Goal: Task Accomplishment & Management: Manage account settings

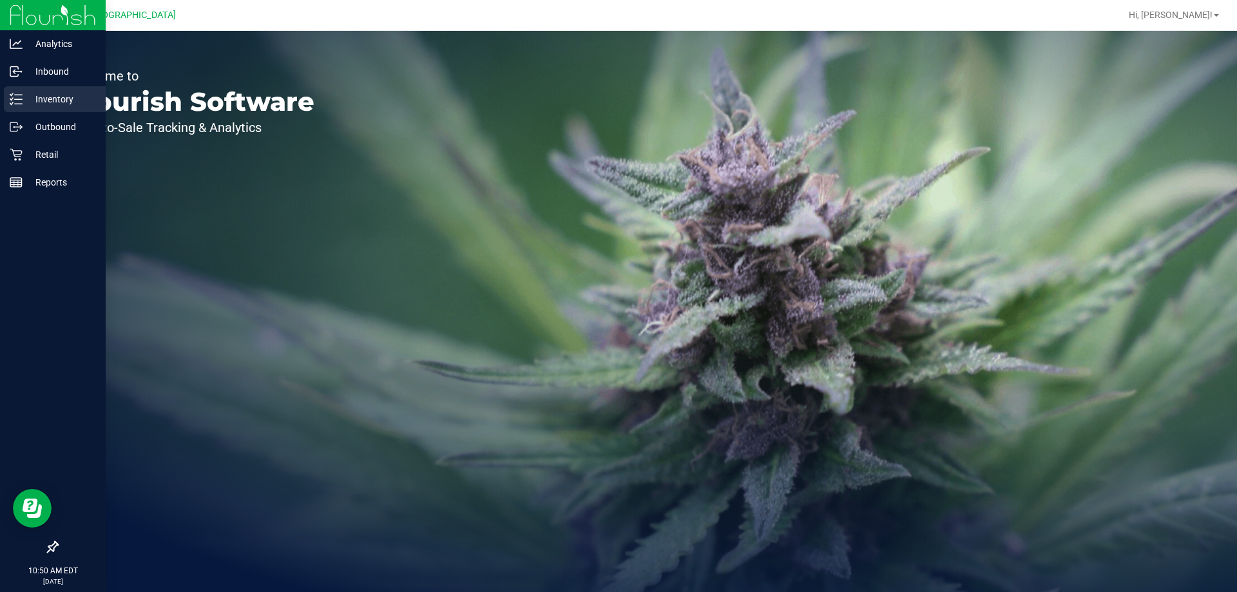
click at [20, 99] on line at bounding box center [18, 99] width 7 height 0
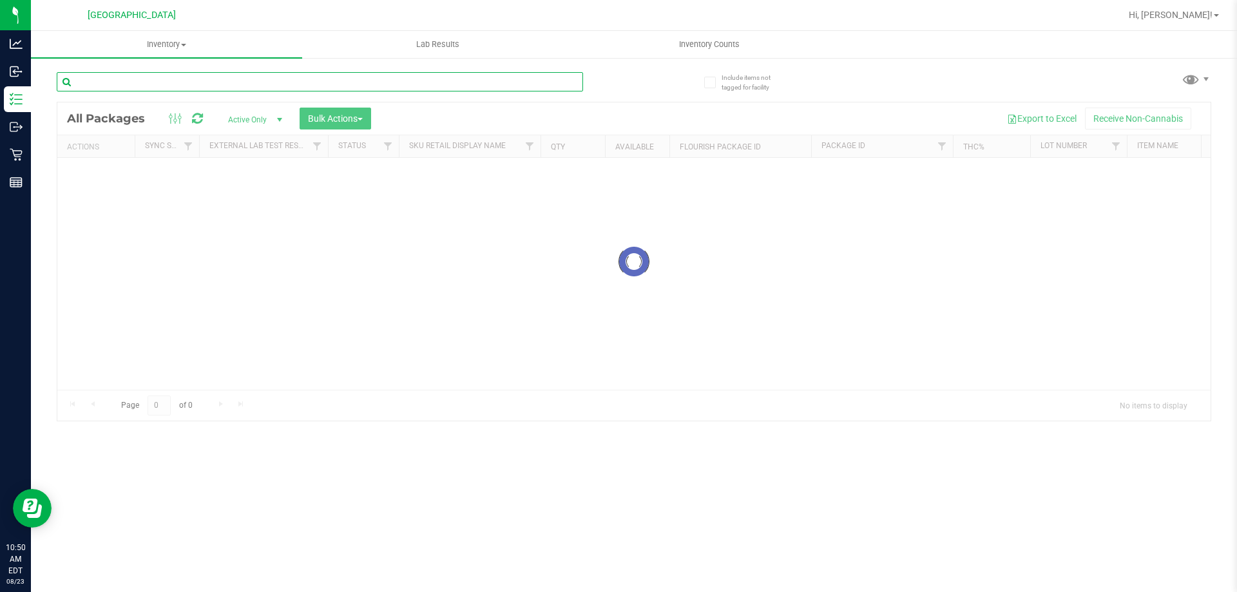
click at [206, 88] on div "Inventory All packages All inventory Waste log Create inventory Lab Results Inv…" at bounding box center [634, 311] width 1206 height 561
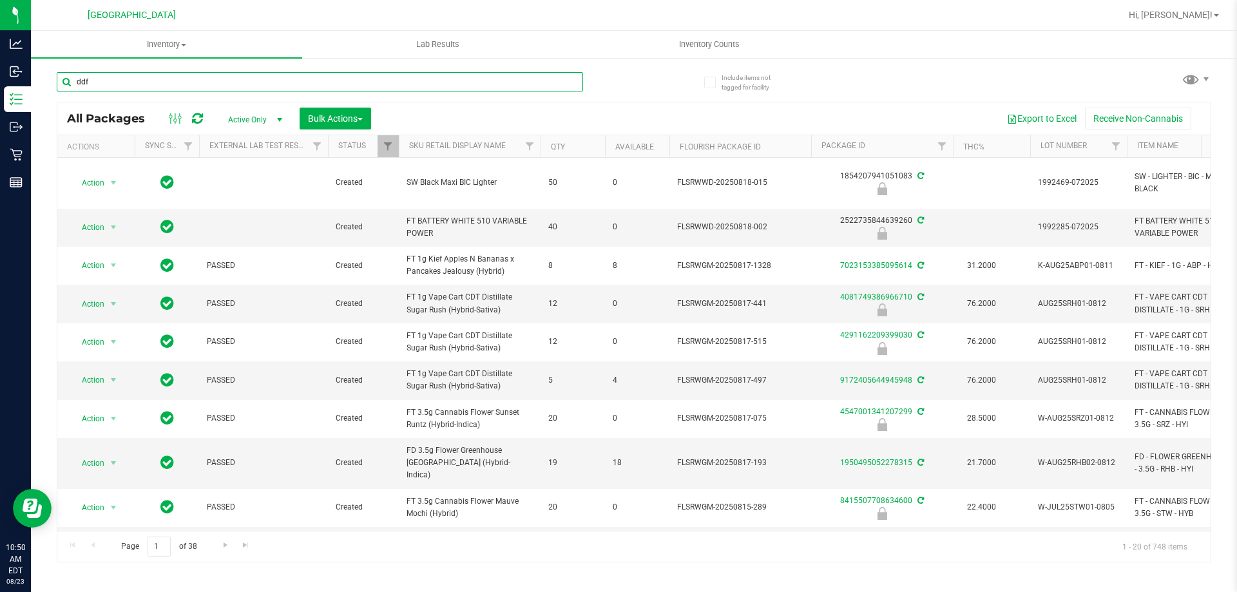
type input "ddf"
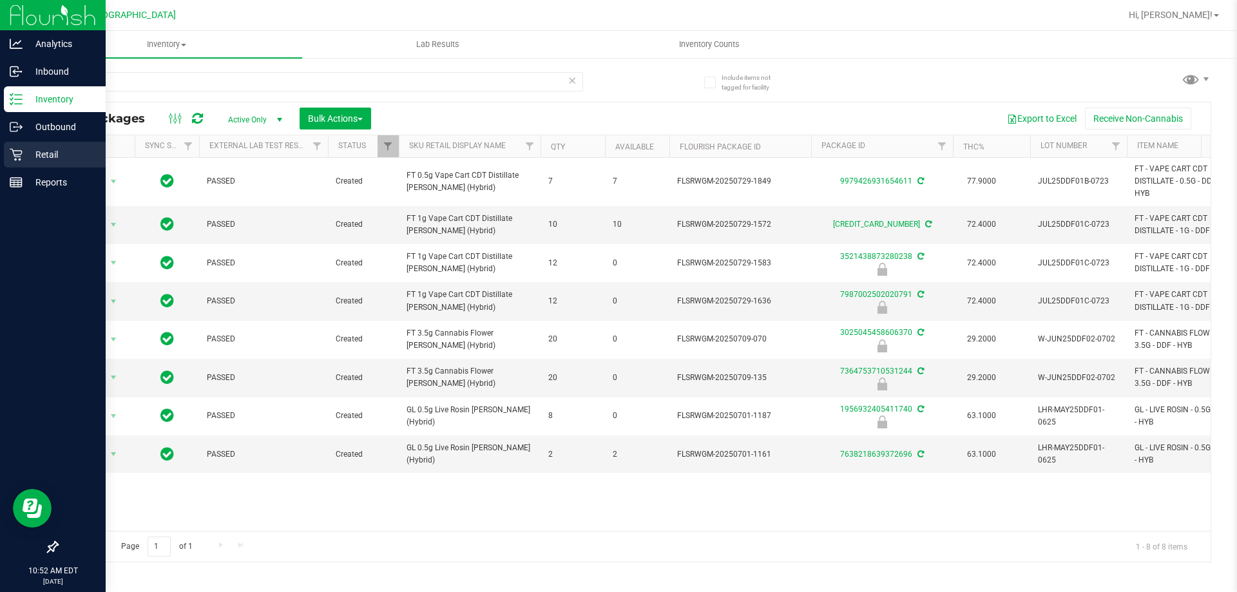
click at [32, 149] on p "Retail" at bounding box center [61, 154] width 77 height 15
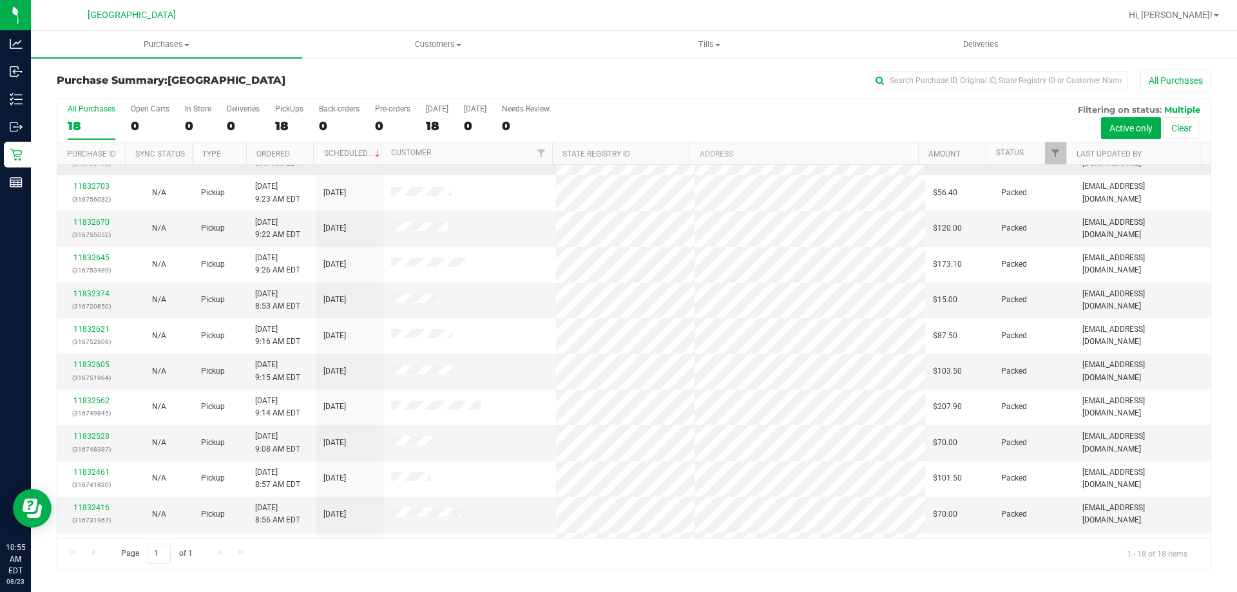
scroll to position [75, 0]
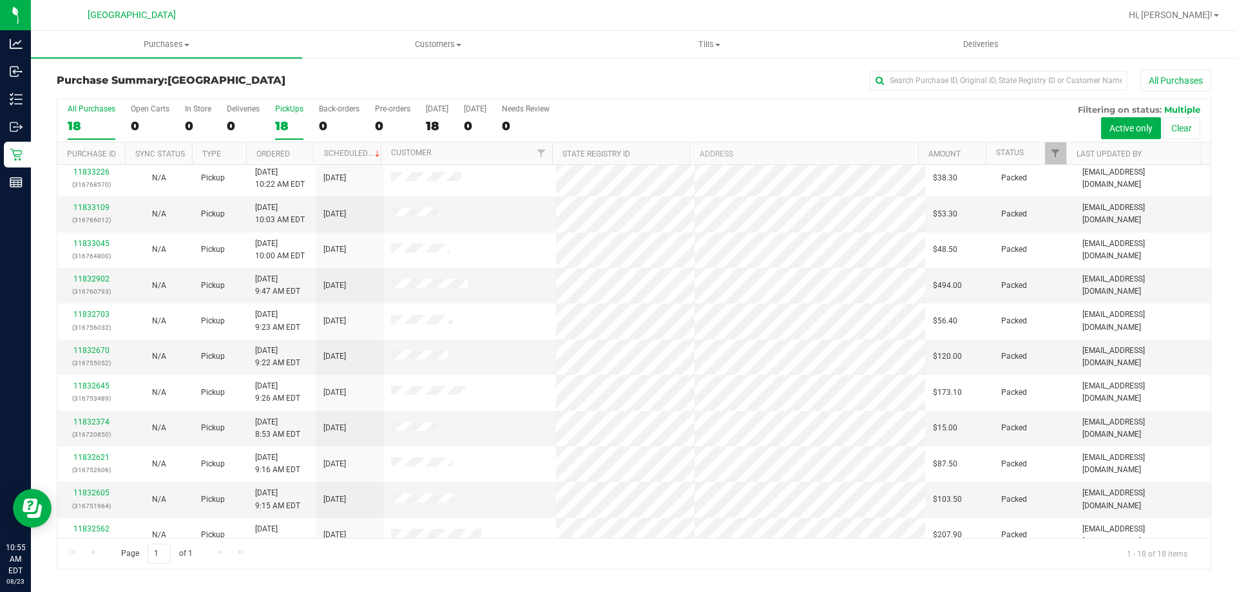
click at [280, 125] on div "18" at bounding box center [289, 126] width 28 height 15
click at [0, 0] on input "PickUps 18" at bounding box center [0, 0] width 0 height 0
click at [1058, 152] on span "Filter" at bounding box center [1055, 153] width 10 height 10
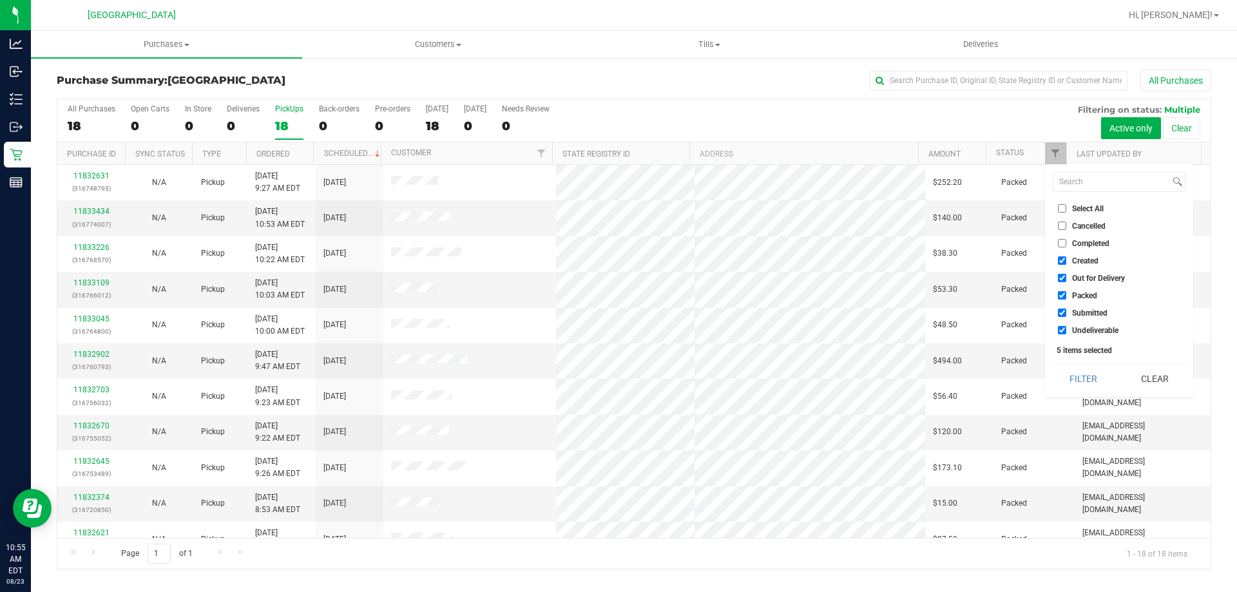
click at [1075, 264] on span "Created" at bounding box center [1085, 261] width 26 height 8
click at [1066, 264] on input "Created" at bounding box center [1062, 260] width 8 height 8
checkbox input "false"
click at [1077, 278] on span "Out for Delivery" at bounding box center [1098, 278] width 53 height 8
click at [1066, 278] on input "Out for Delivery" at bounding box center [1062, 278] width 8 height 8
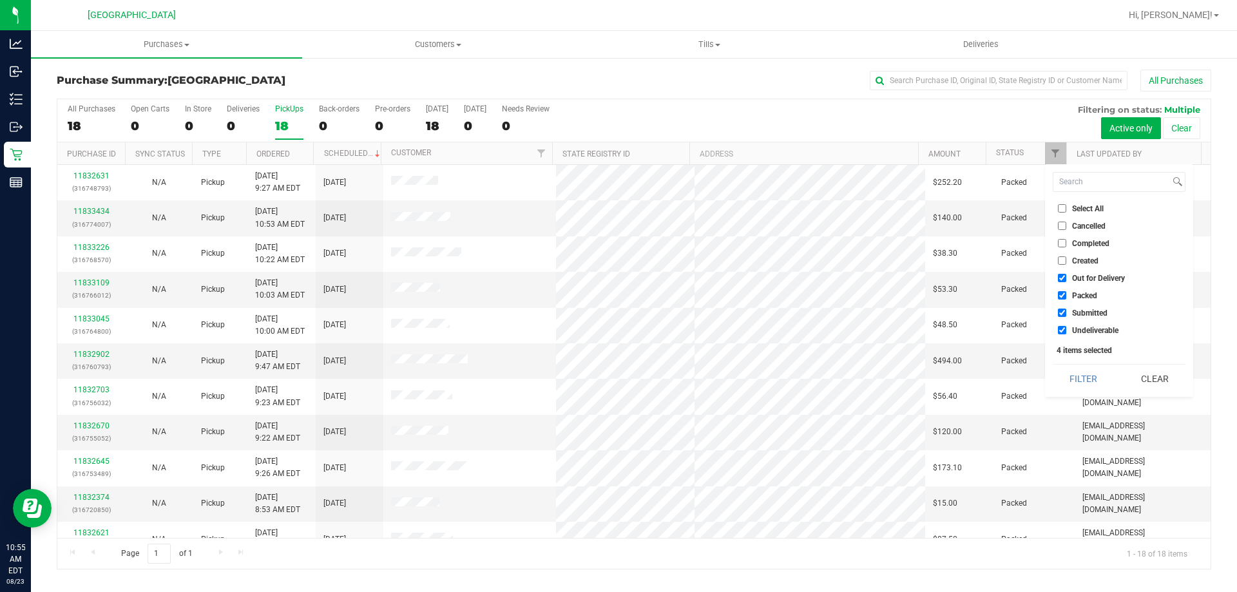
checkbox input "false"
click at [1077, 294] on span "Packed" at bounding box center [1084, 296] width 25 height 8
click at [1066, 294] on input "Packed" at bounding box center [1062, 295] width 8 height 8
checkbox input "false"
click at [1071, 382] on button "Filter" at bounding box center [1084, 379] width 62 height 28
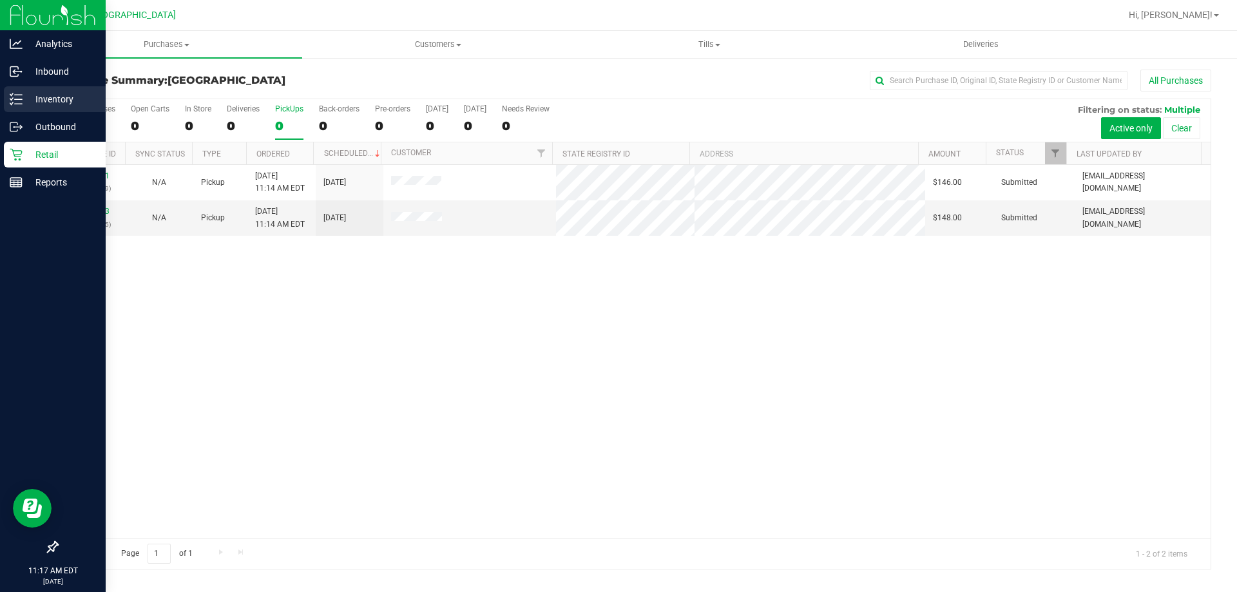
click at [58, 93] on p "Inventory" at bounding box center [61, 98] width 77 height 15
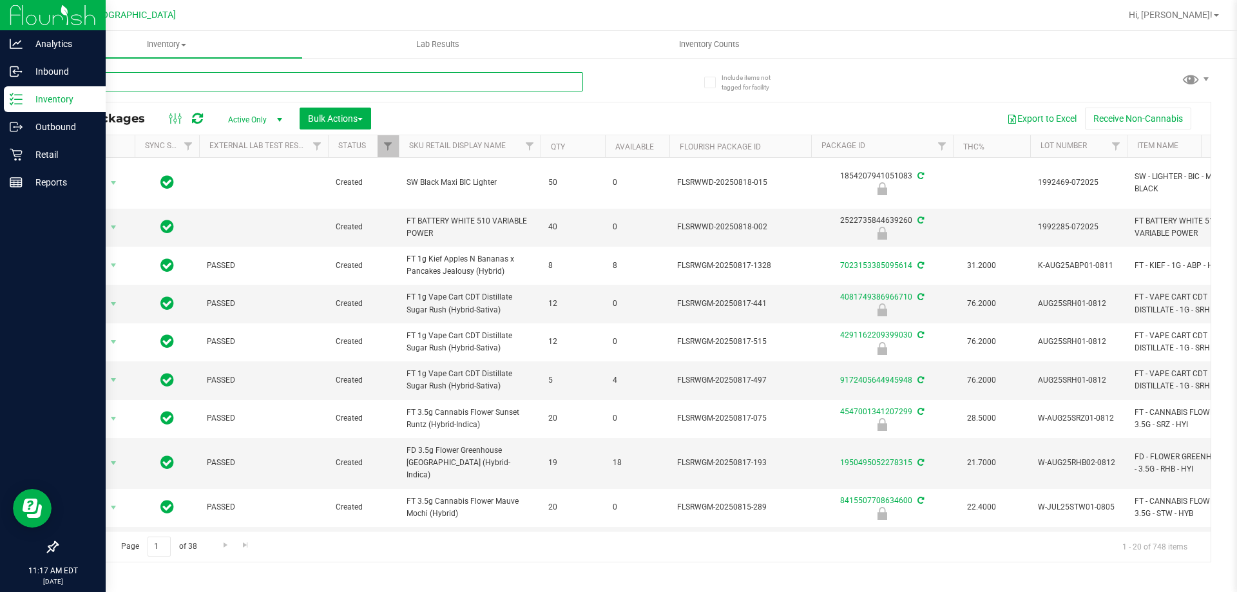
click at [328, 84] on input "text" at bounding box center [320, 81] width 526 height 19
type input "pkt"
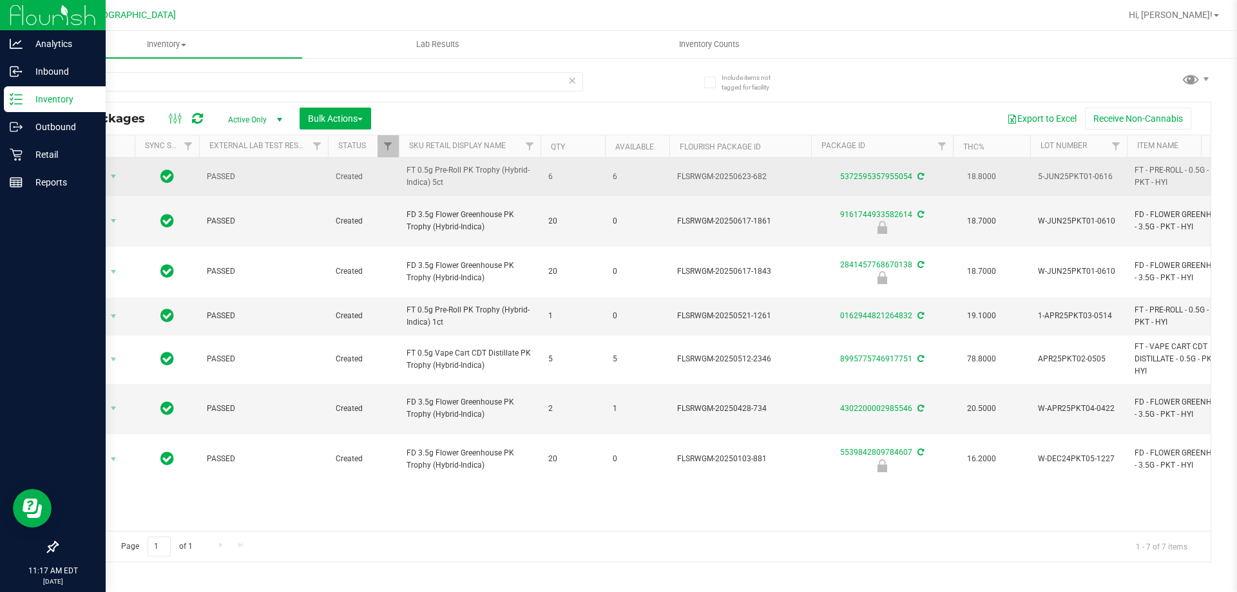
drag, startPoint x: 510, startPoint y: 385, endPoint x: 401, endPoint y: 167, distance: 244.1
click at [434, 187] on span "FT 0.5g Pre-Roll PK Trophy (Hybrid-Indica) 5ct" at bounding box center [470, 176] width 126 height 24
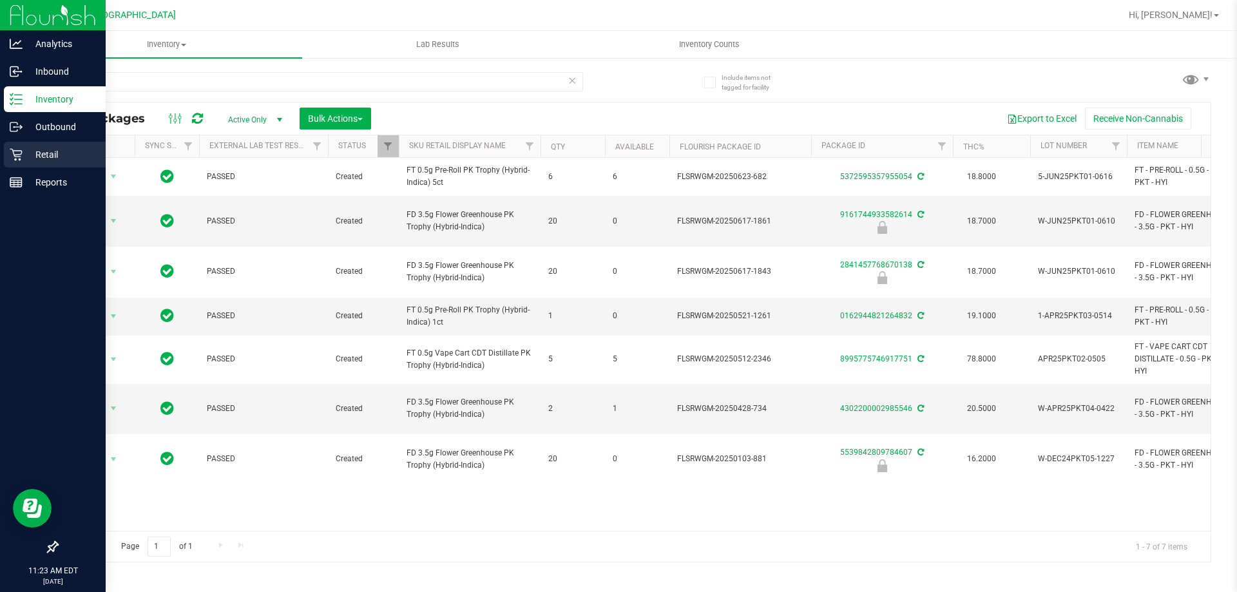
click at [24, 155] on p "Retail" at bounding box center [61, 154] width 77 height 15
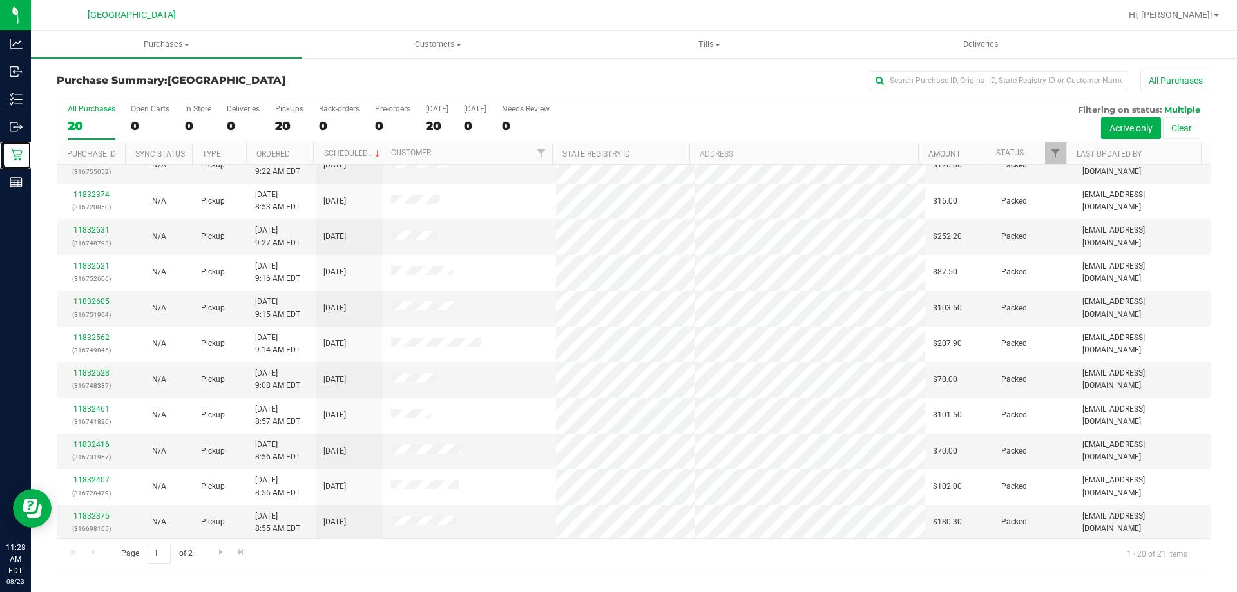
scroll to position [340, 0]
click at [288, 111] on div "PickUps" at bounding box center [289, 108] width 28 height 9
click at [0, 0] on input "PickUps 20" at bounding box center [0, 0] width 0 height 0
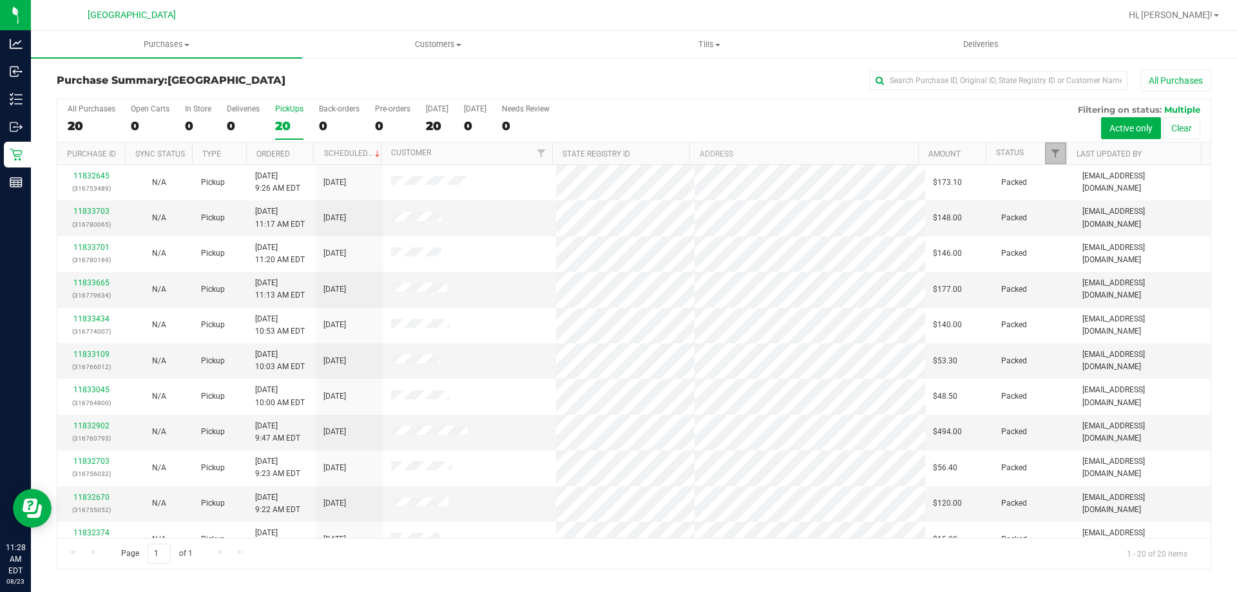
click at [1055, 148] on link "Filter" at bounding box center [1055, 153] width 21 height 22
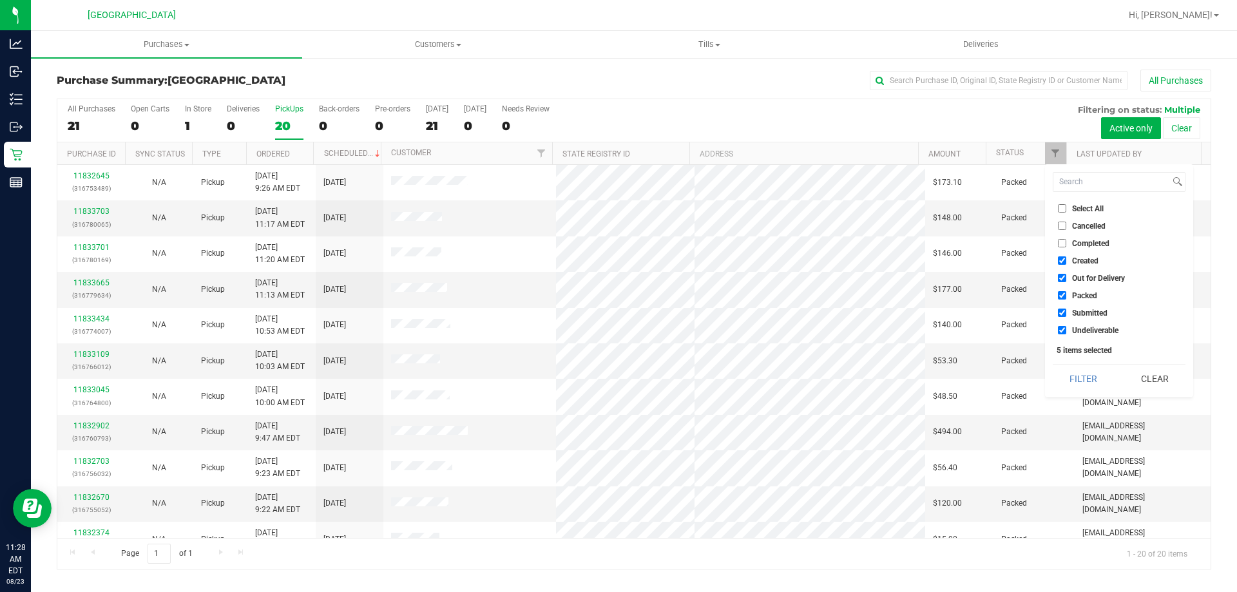
click at [1066, 264] on label "Created" at bounding box center [1078, 260] width 41 height 8
click at [1066, 264] on input "Created" at bounding box center [1062, 260] width 8 height 8
checkbox input "false"
click at [1066, 275] on label "Out for Delivery" at bounding box center [1091, 278] width 67 height 8
click at [1066, 275] on input "Out for Delivery" at bounding box center [1062, 278] width 8 height 8
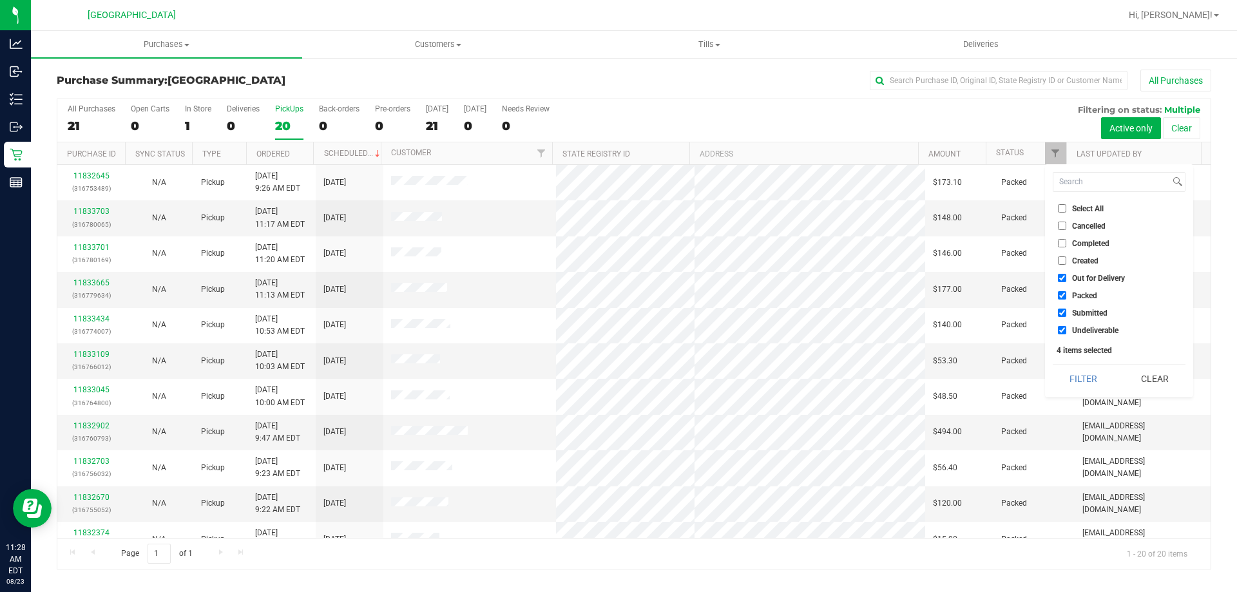
checkbox input "false"
click at [1066, 294] on label "Packed" at bounding box center [1077, 295] width 39 height 8
click at [1066, 294] on input "Packed" at bounding box center [1062, 295] width 8 height 8
checkbox input "false"
click at [1066, 384] on button "Filter" at bounding box center [1084, 379] width 62 height 28
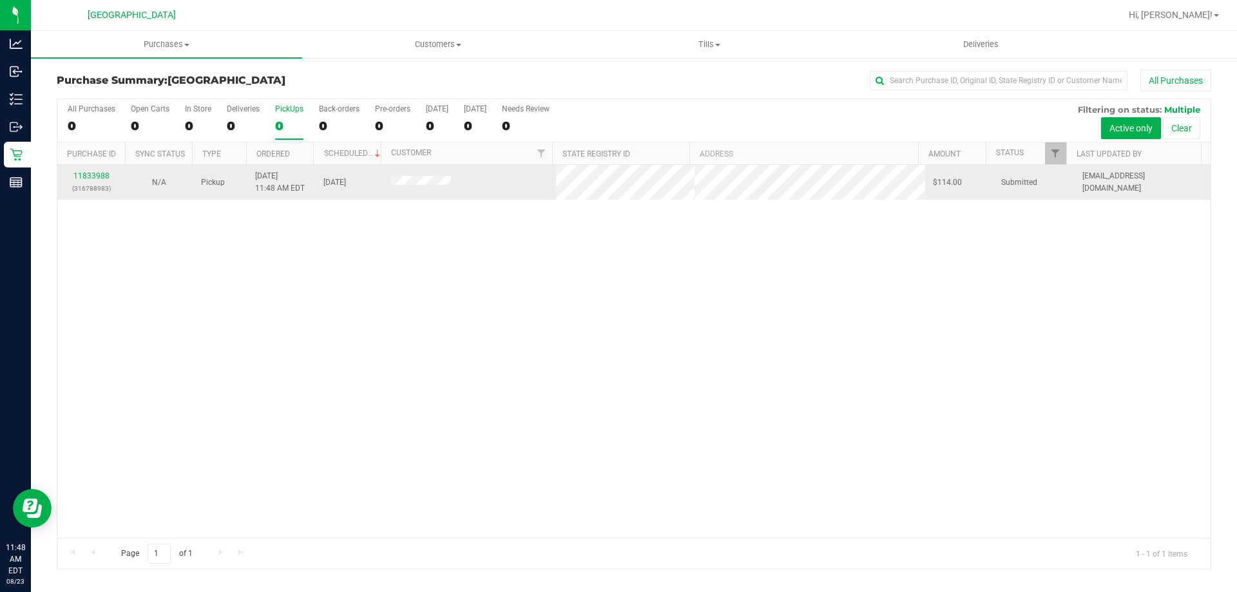
click at [96, 166] on td "11833988 (316788983)" at bounding box center [91, 182] width 68 height 35
click at [95, 171] on div "11833988 (316788983)" at bounding box center [91, 182] width 52 height 24
click at [95, 175] on link "11833988" at bounding box center [91, 175] width 36 height 9
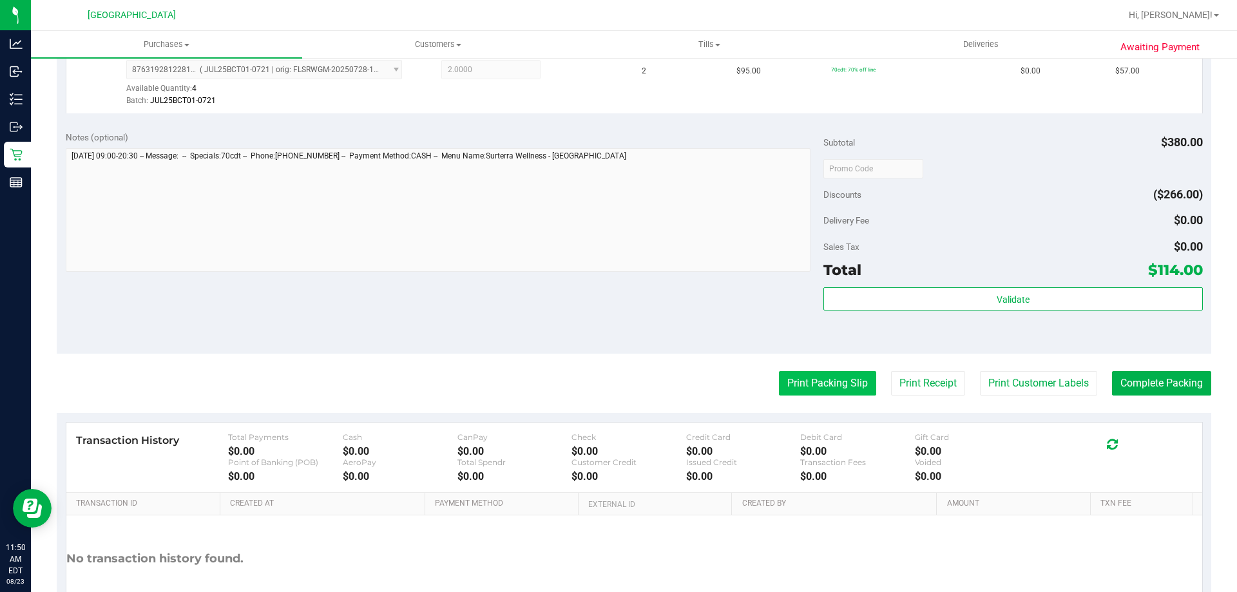
scroll to position [451, 0]
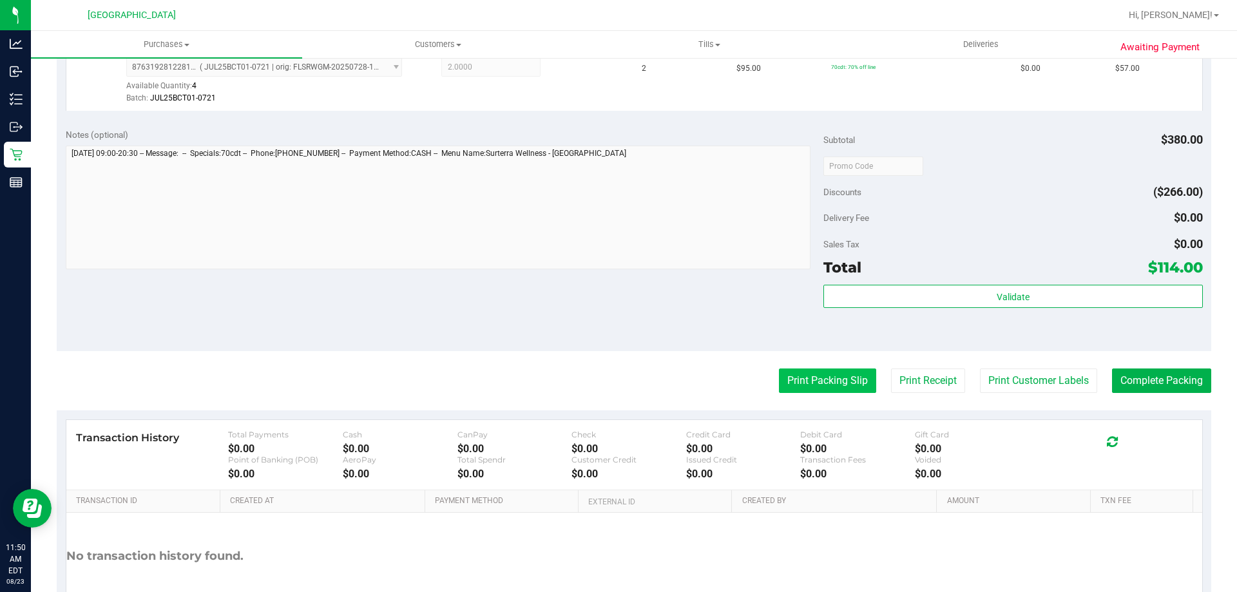
click at [844, 372] on button "Print Packing Slip" at bounding box center [827, 381] width 97 height 24
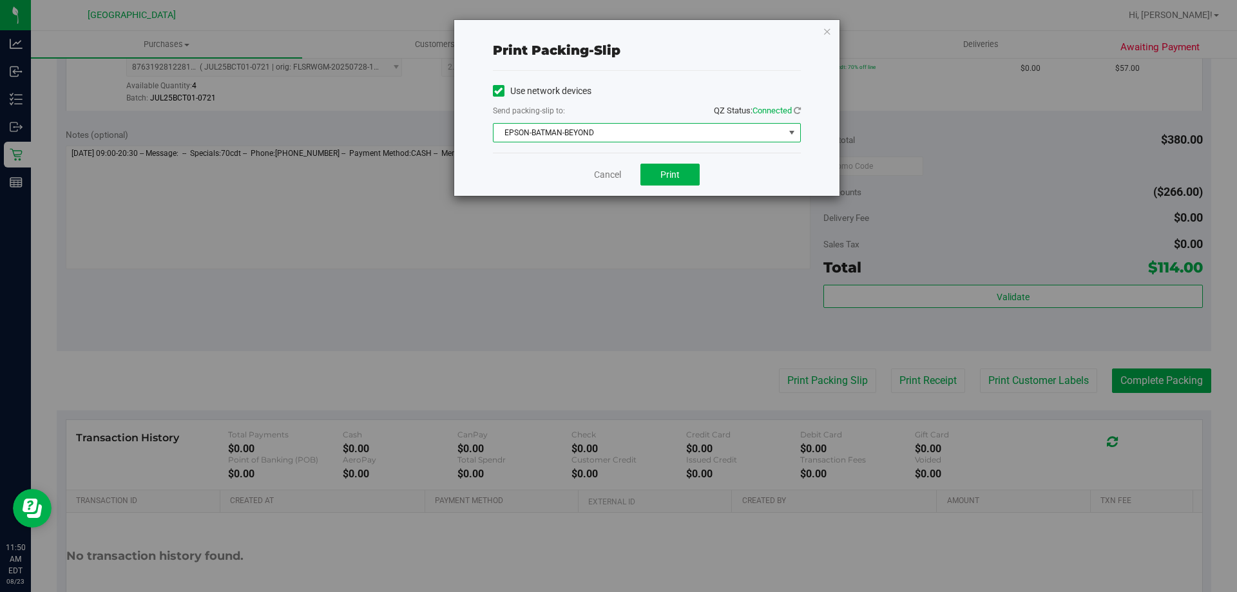
click at [673, 135] on span "EPSON-BATMAN-BEYOND" at bounding box center [639, 133] width 291 height 18
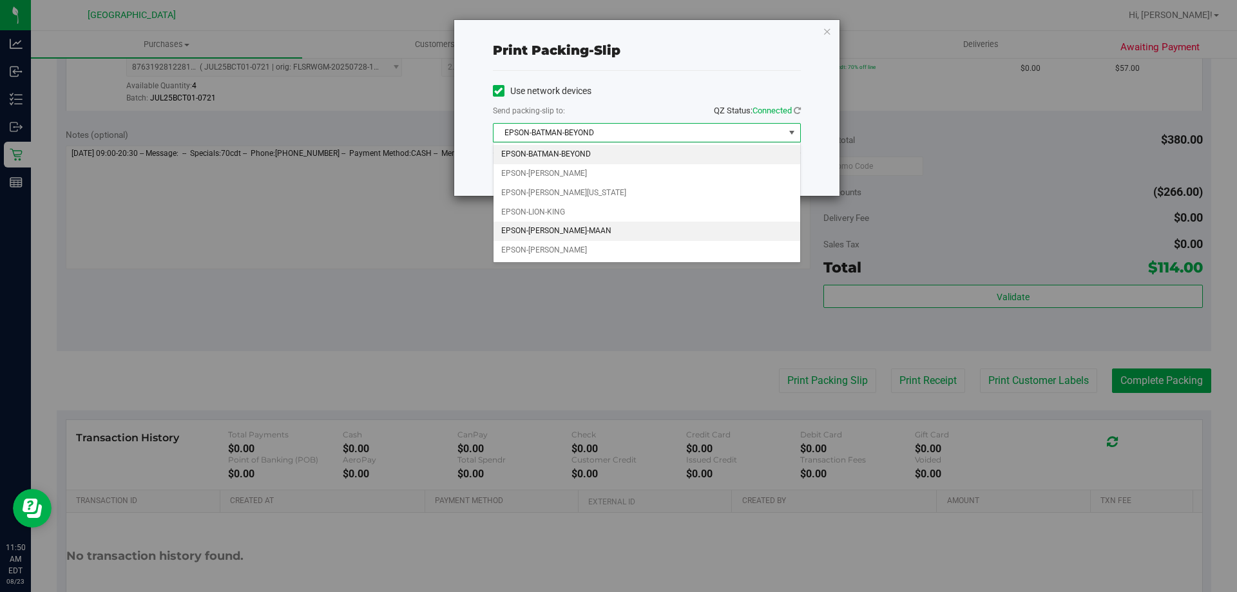
click at [624, 227] on li "EPSON-MEGHA-MAAN" at bounding box center [647, 231] width 307 height 19
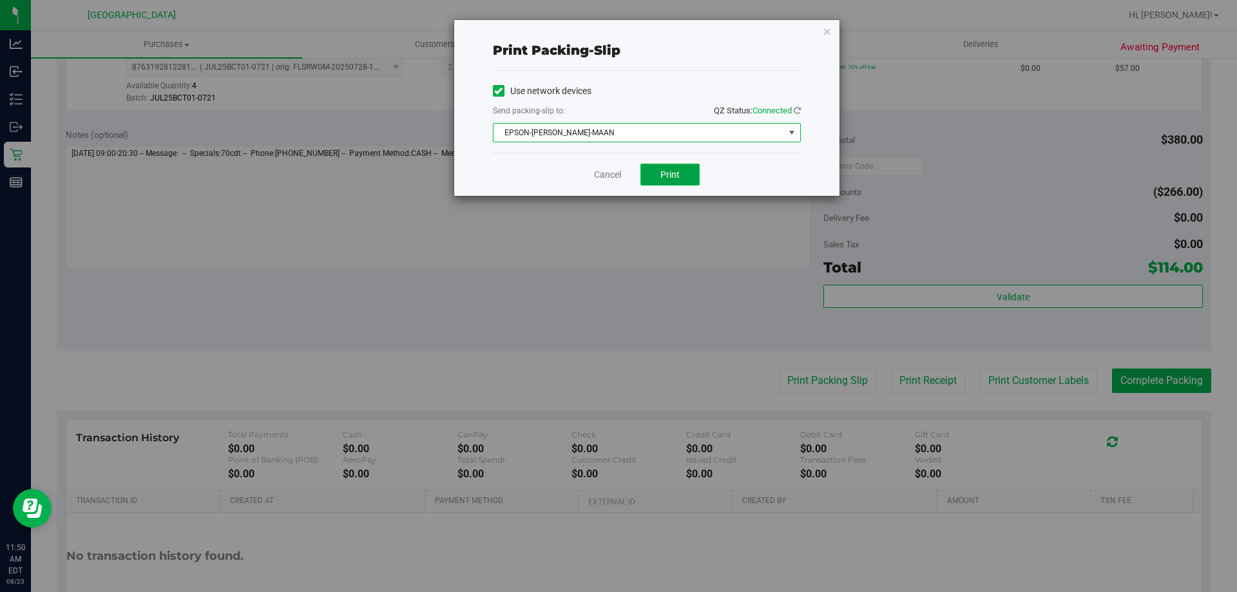
click at [655, 173] on button "Print" at bounding box center [669, 175] width 59 height 22
click at [617, 170] on link "Cancel" at bounding box center [607, 175] width 27 height 14
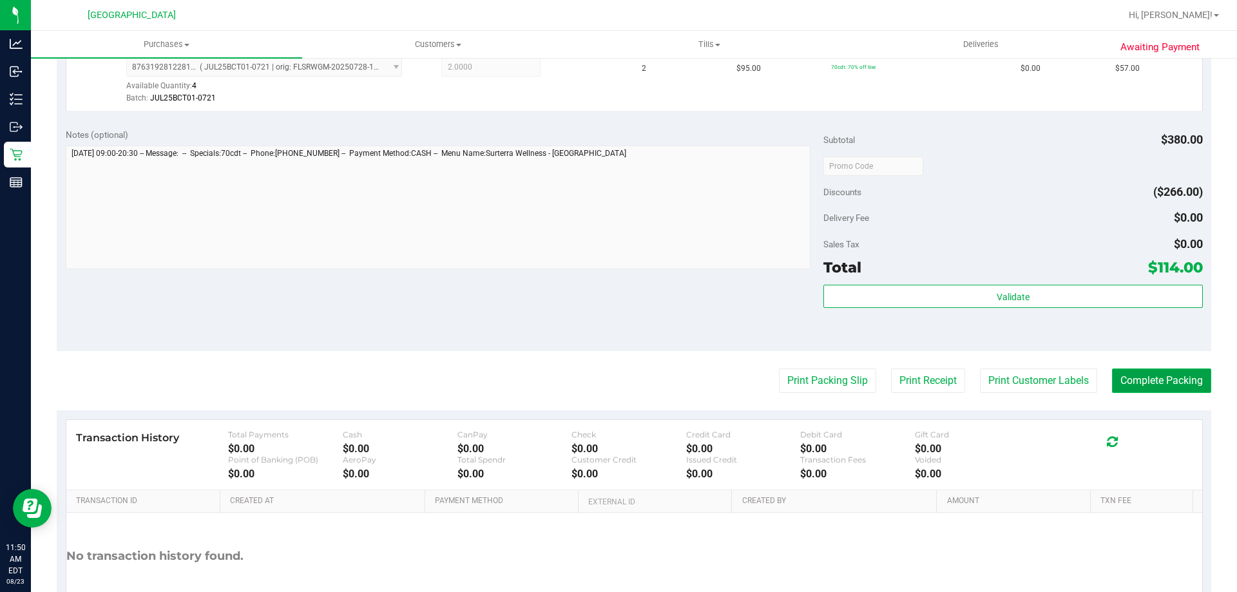
click at [1166, 380] on button "Complete Packing" at bounding box center [1161, 381] width 99 height 24
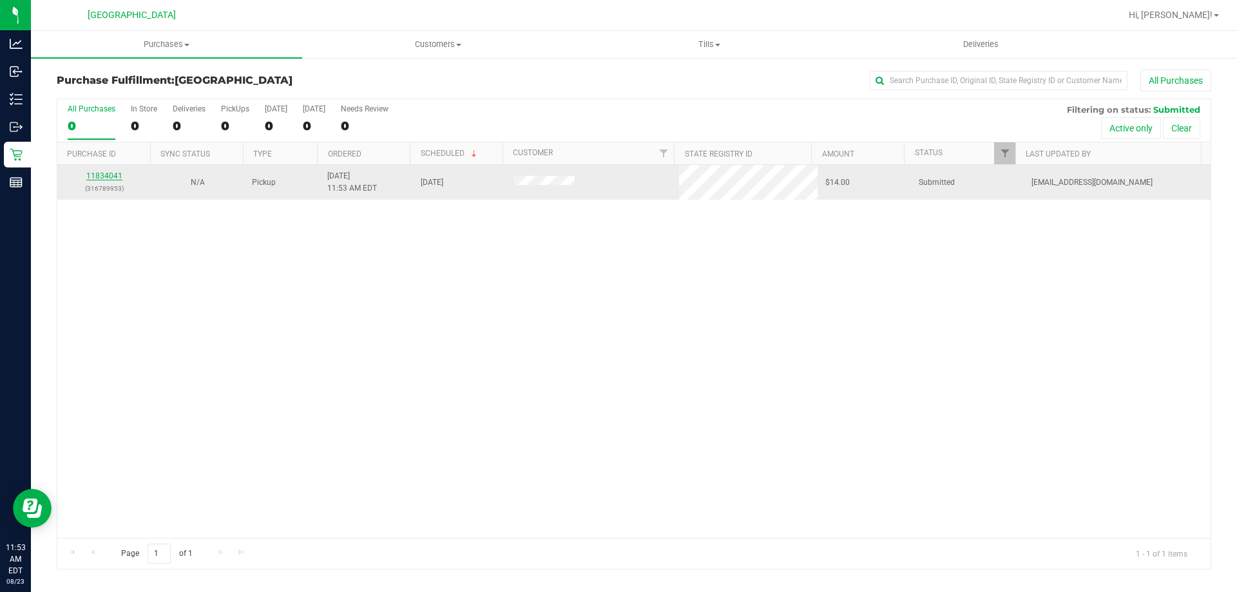
click at [106, 173] on link "11834041" at bounding box center [104, 175] width 36 height 9
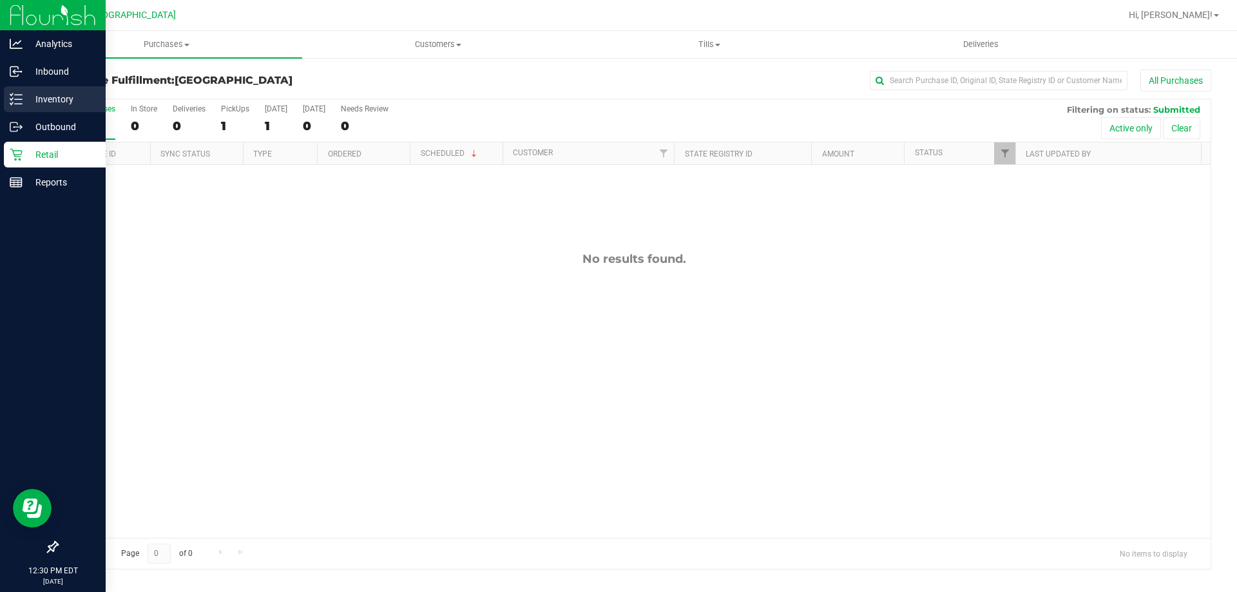
click at [43, 95] on p "Inventory" at bounding box center [61, 98] width 77 height 15
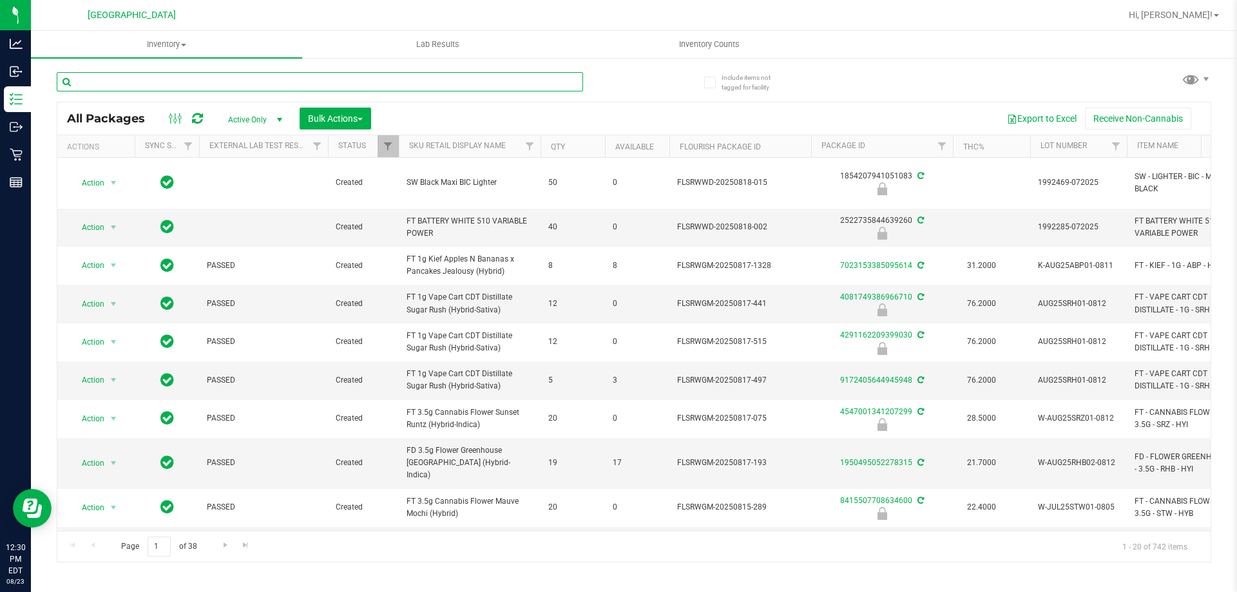
click at [142, 77] on input "text" at bounding box center [320, 81] width 526 height 19
click at [324, 78] on input "text" at bounding box center [320, 81] width 526 height 19
type input "gpen"
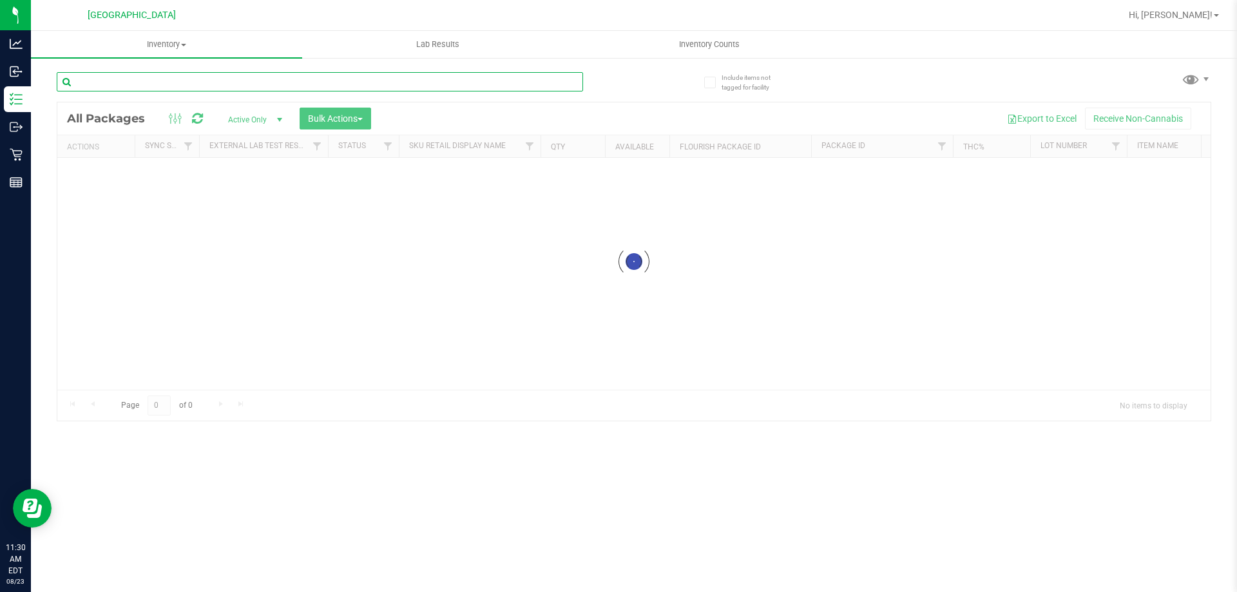
click at [158, 72] on input "text" at bounding box center [320, 81] width 526 height 19
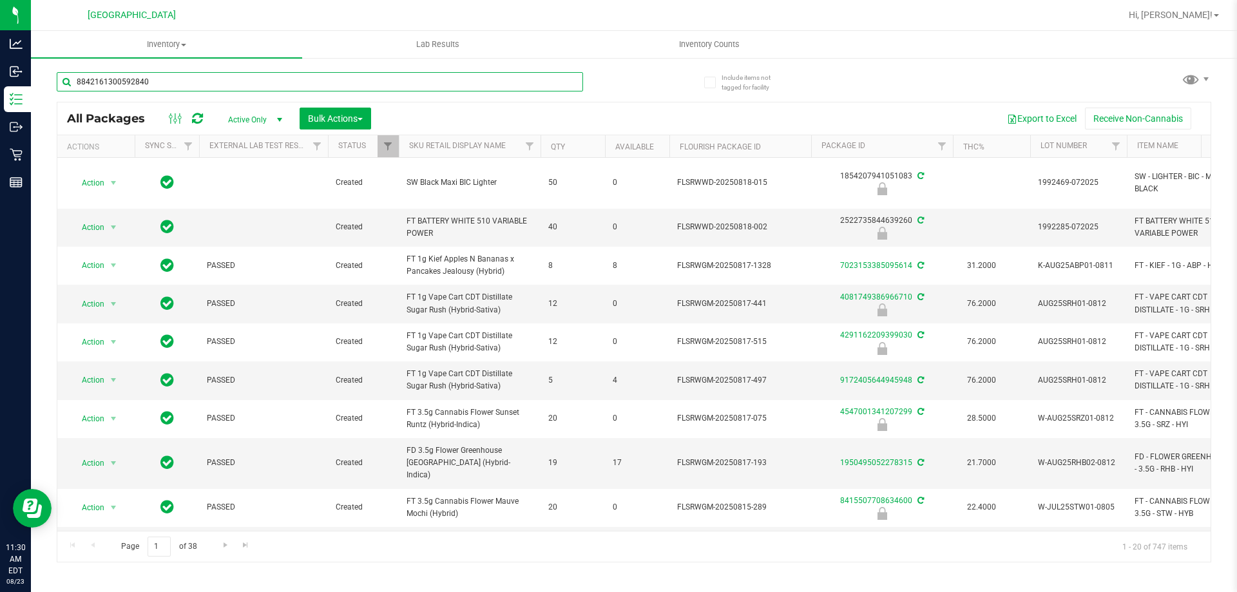
type input "8842161300592840"
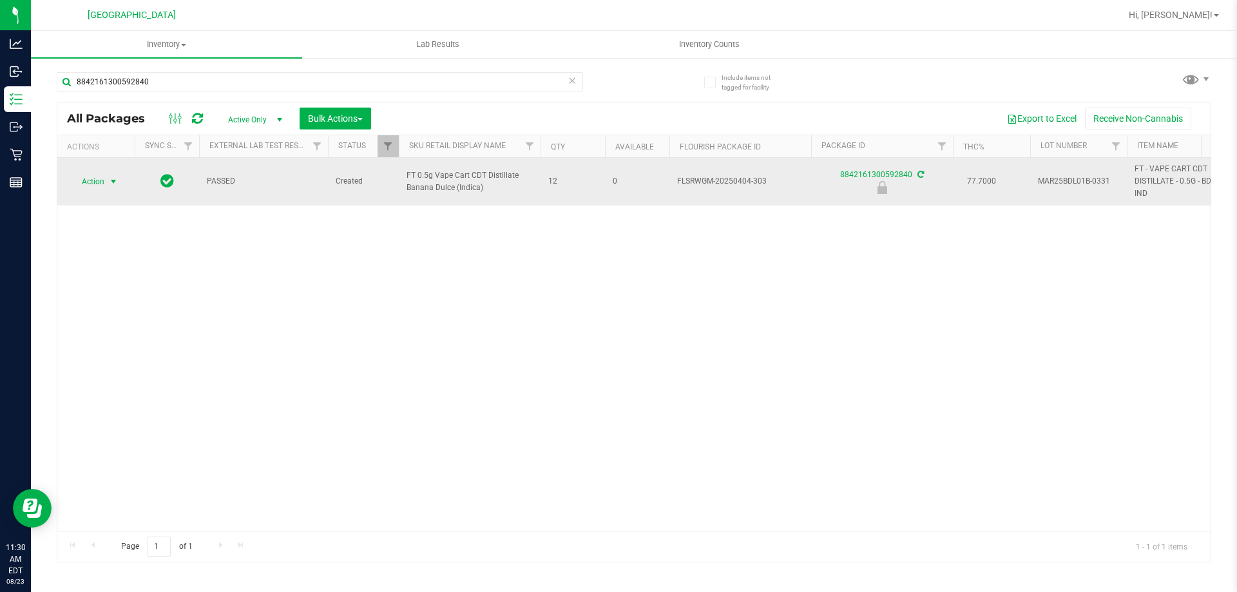
click at [104, 177] on span "Action" at bounding box center [87, 182] width 35 height 18
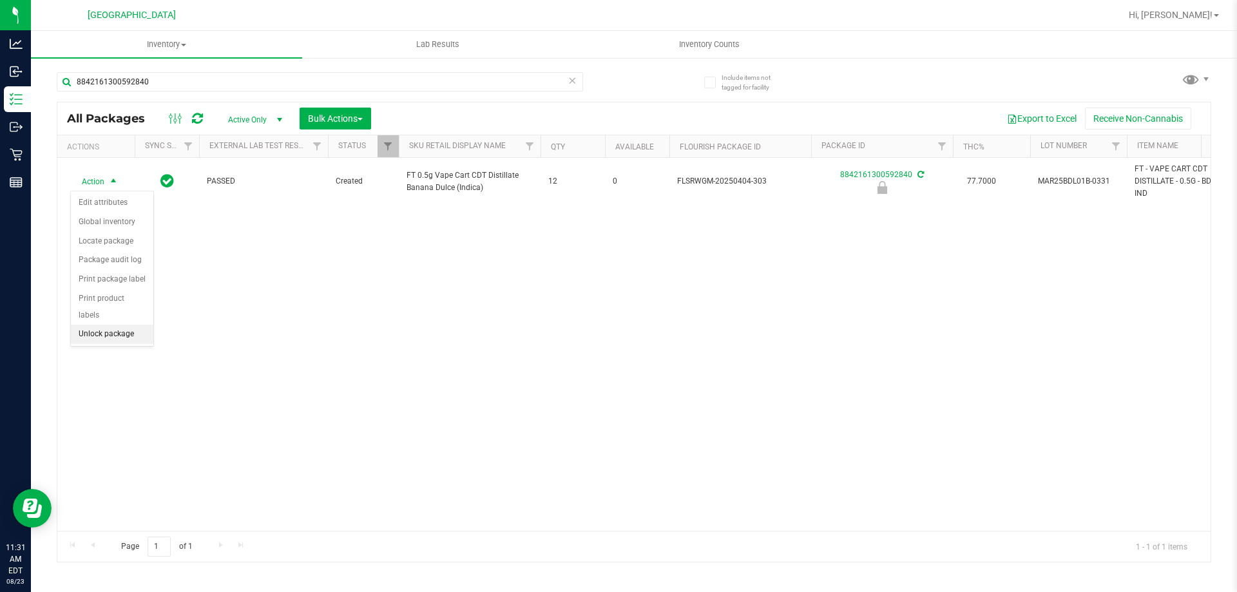
click at [122, 325] on li "Unlock package" at bounding box center [112, 334] width 82 height 19
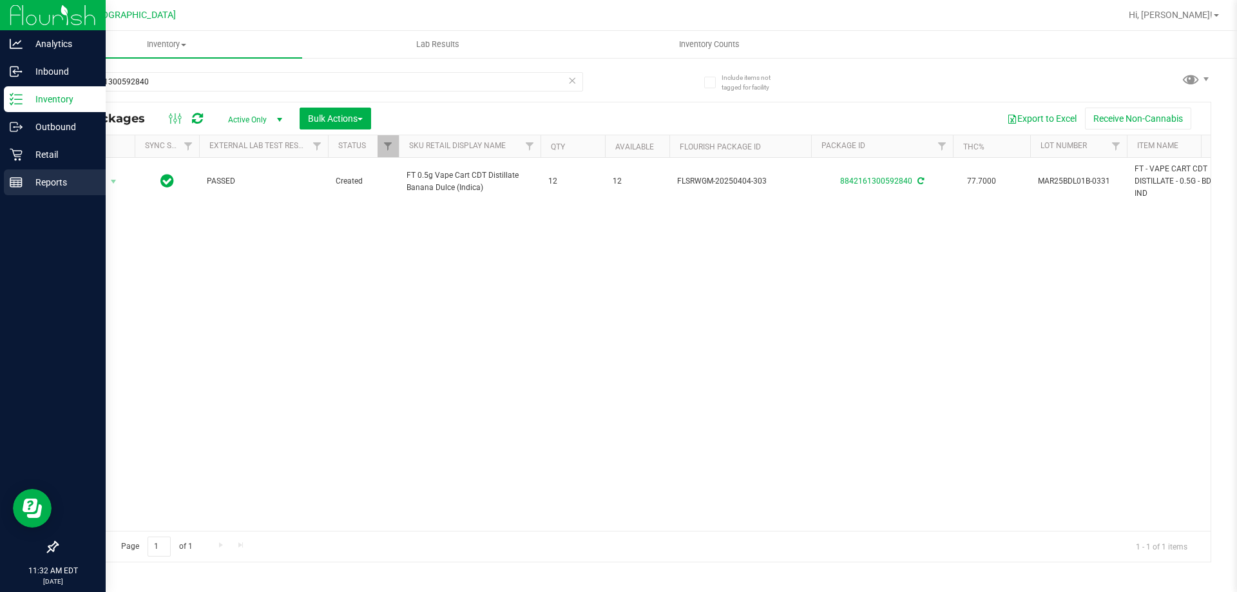
click at [55, 178] on p "Reports" at bounding box center [61, 182] width 77 height 15
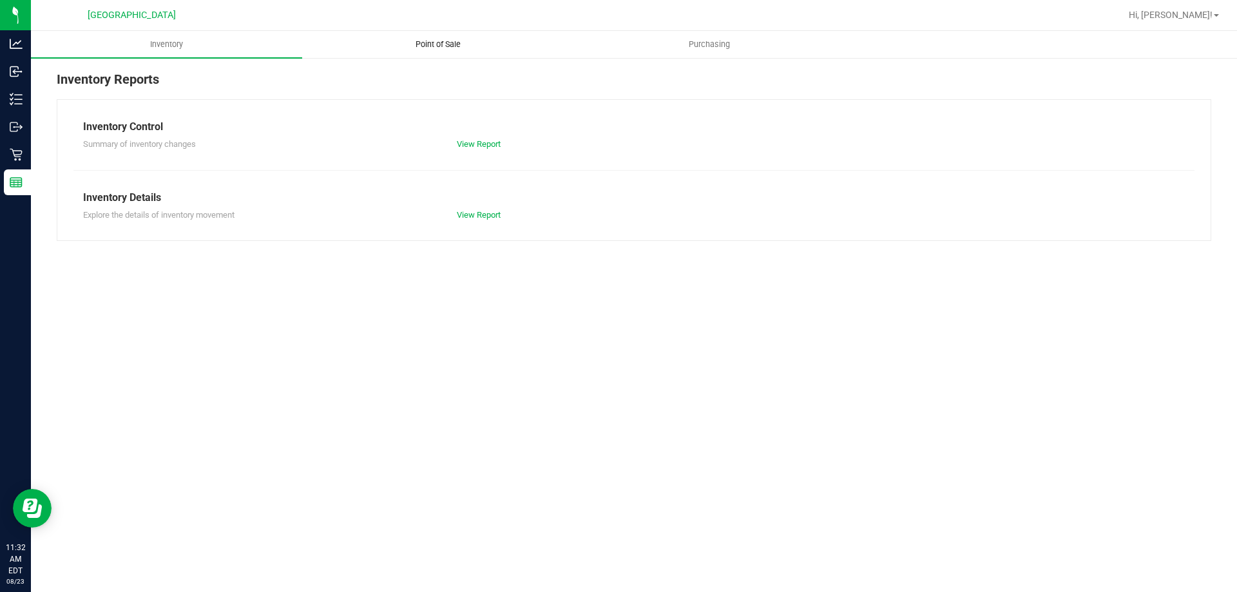
click at [437, 35] on uib-tab-heading "Point of Sale" at bounding box center [438, 45] width 270 height 26
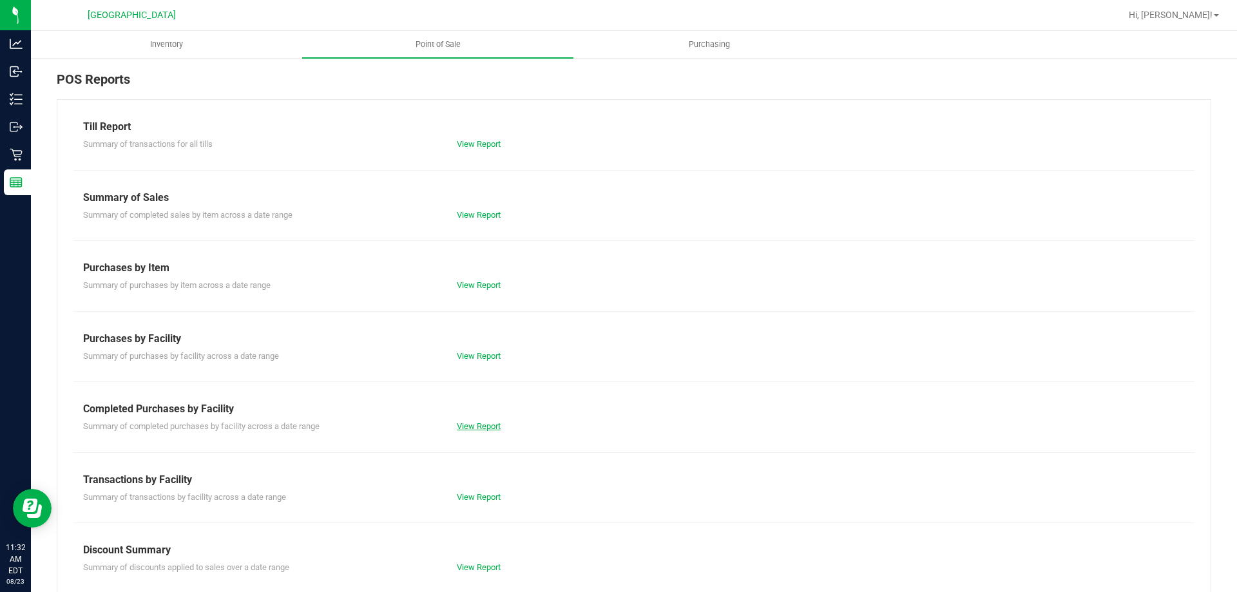
click at [479, 429] on link "View Report" at bounding box center [479, 426] width 44 height 10
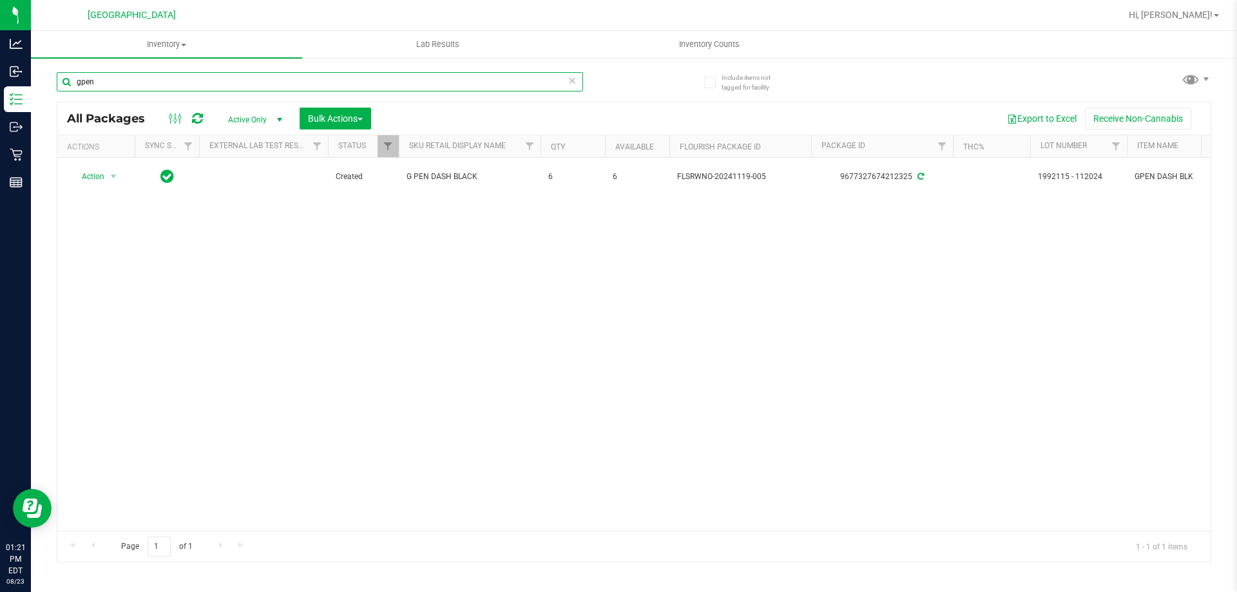
click at [289, 88] on input "gpen" at bounding box center [320, 81] width 526 height 19
type input "truffle"
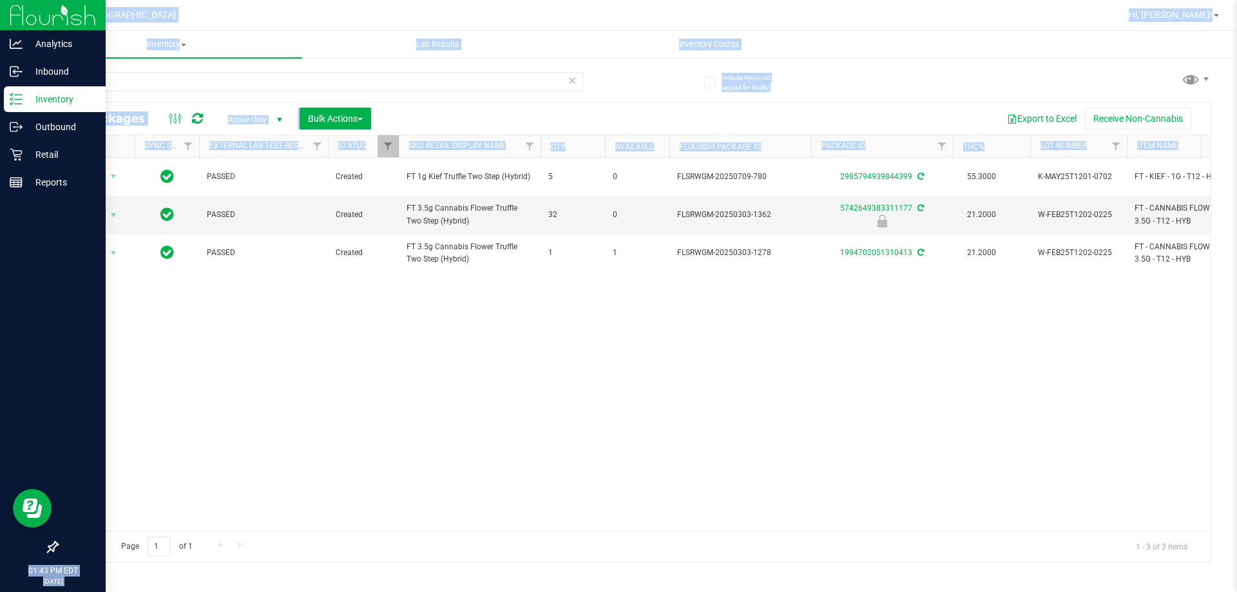
drag, startPoint x: 52, startPoint y: 166, endPoint x: 0, endPoint y: 256, distance: 103.3
click at [0, 256] on div "Analytics Inbound Inventory Outbound Retail Reports 01:43 PM EDT 08/23/2025 08/…" at bounding box center [618, 296] width 1237 height 592
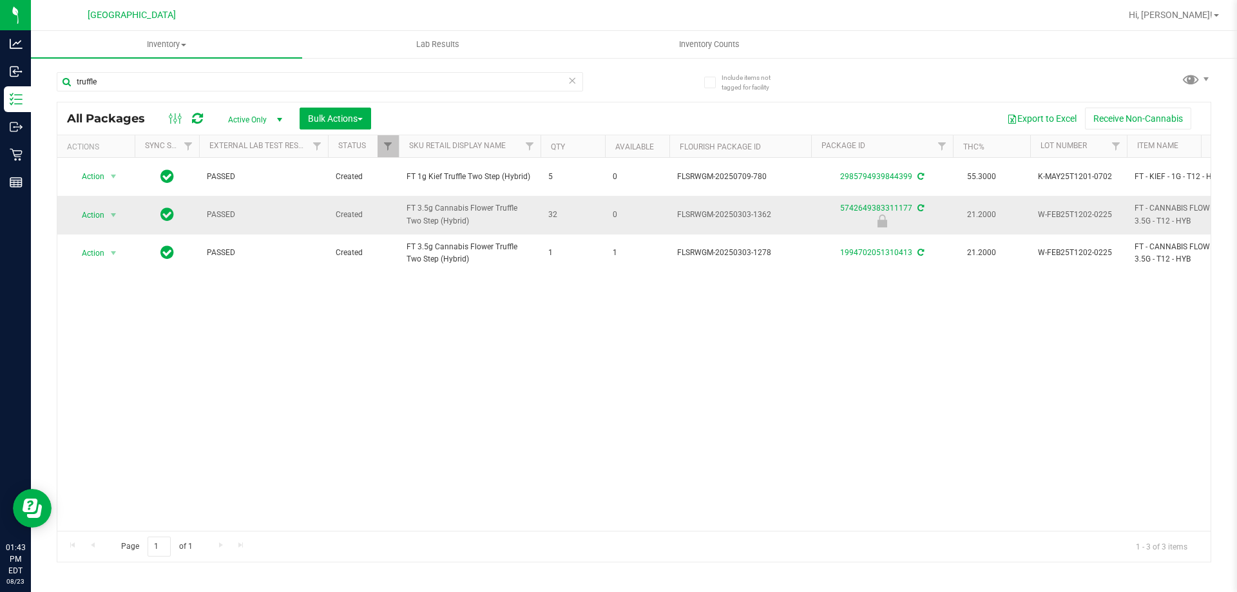
click at [273, 224] on td "PASSED" at bounding box center [263, 215] width 129 height 38
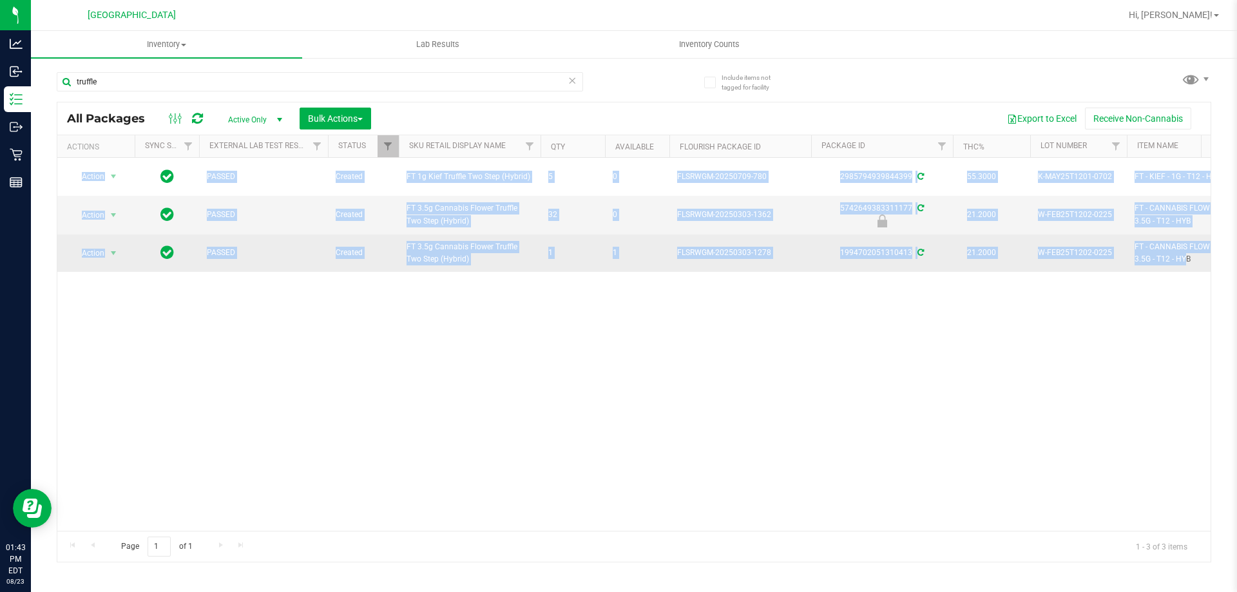
drag, startPoint x: 76, startPoint y: 175, endPoint x: 1155, endPoint y: 256, distance: 1081.6
click at [1155, 256] on span "FT - CANNABIS FLOWER - 3.5G - T12 - HYB" at bounding box center [1183, 253] width 97 height 24
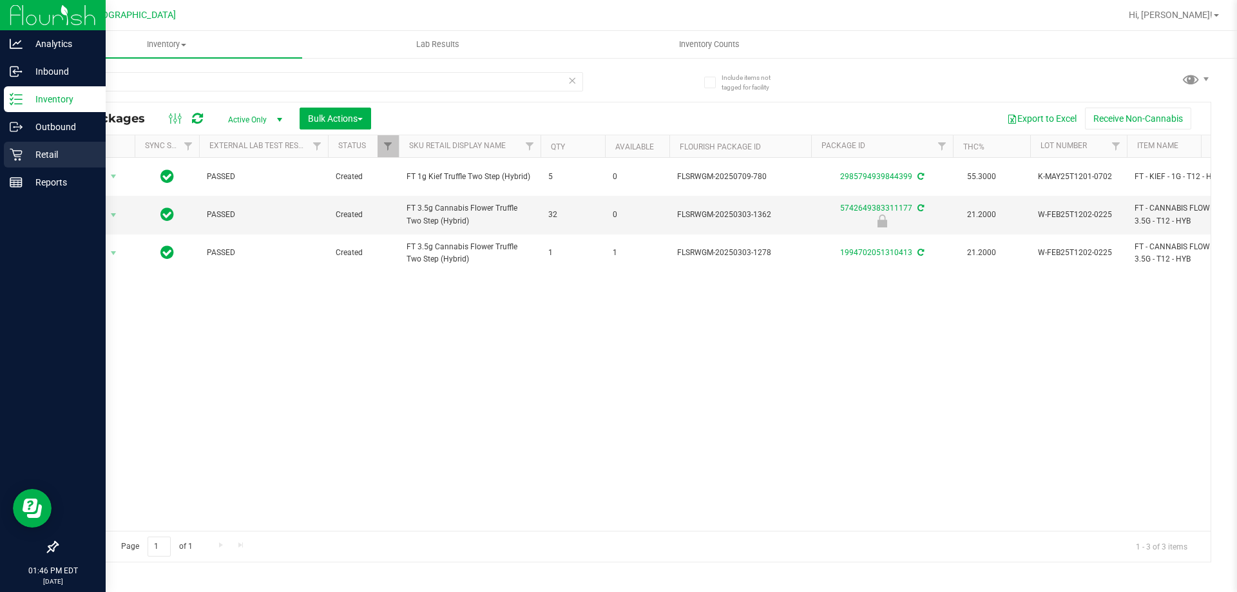
click at [34, 158] on p "Retail" at bounding box center [61, 154] width 77 height 15
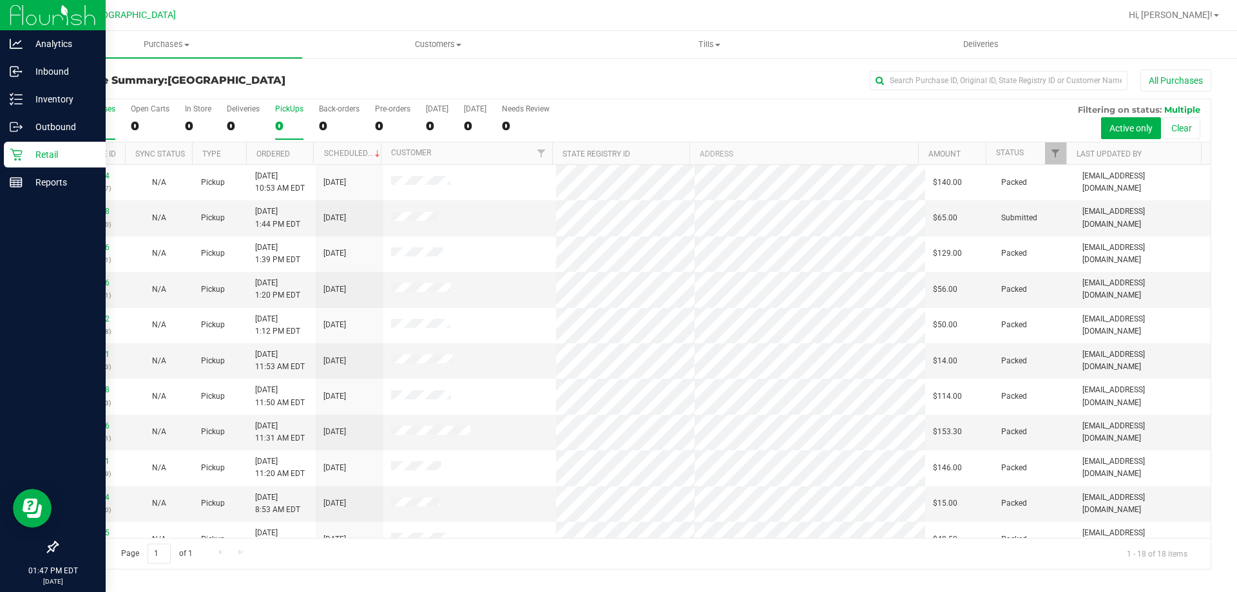
click at [283, 109] on div "PickUps" at bounding box center [289, 108] width 28 height 9
click at [0, 0] on input "PickUps 0" at bounding box center [0, 0] width 0 height 0
click at [1057, 148] on link "Filter" at bounding box center [1055, 153] width 21 height 22
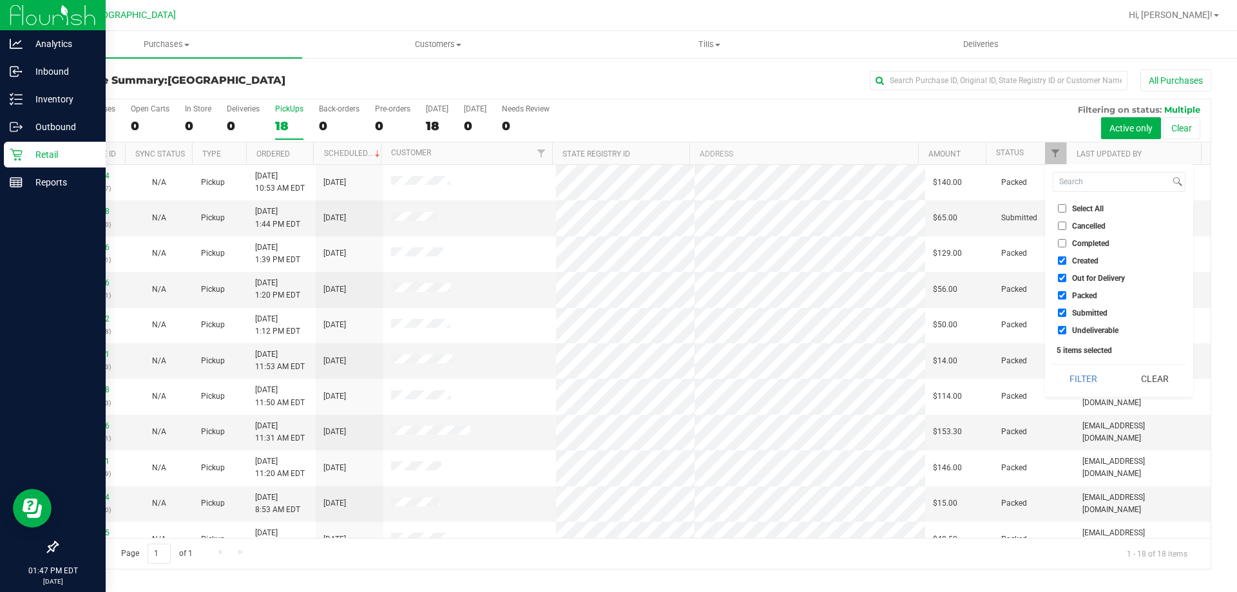
click at [1088, 260] on span "Created" at bounding box center [1085, 261] width 26 height 8
click at [1066, 260] on input "Created" at bounding box center [1062, 260] width 8 height 8
checkbox input "false"
click at [1083, 275] on span "Out for Delivery" at bounding box center [1098, 278] width 53 height 8
click at [1066, 275] on input "Out for Delivery" at bounding box center [1062, 278] width 8 height 8
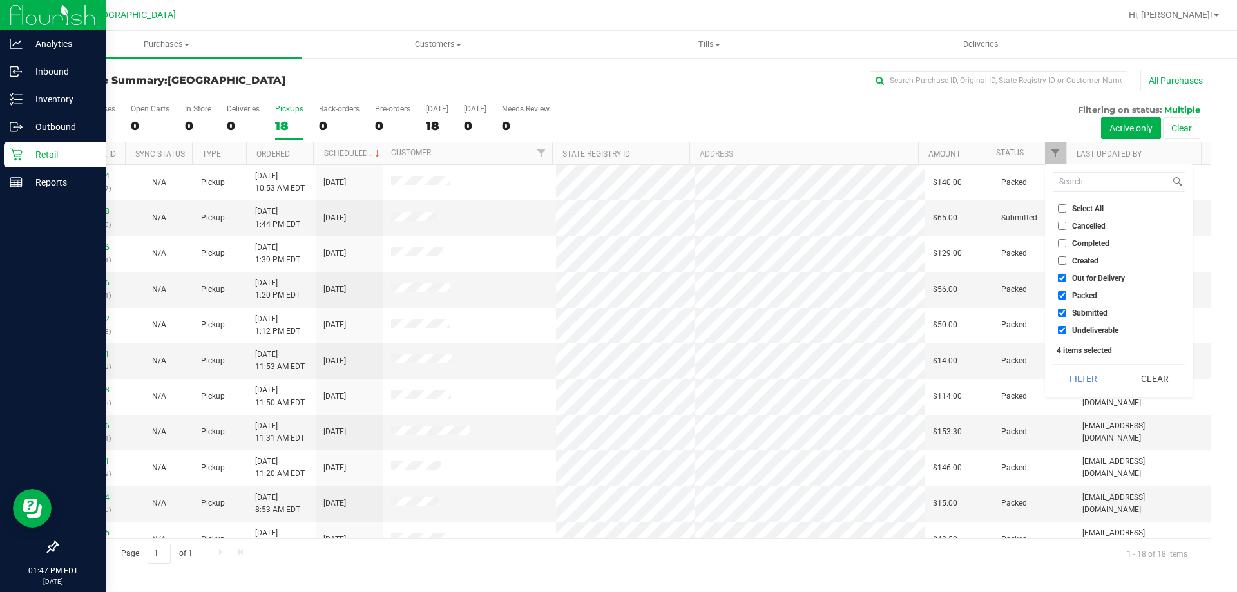
checkbox input "false"
click at [1078, 293] on span "Packed" at bounding box center [1084, 296] width 25 height 8
click at [1066, 293] on input "Packed" at bounding box center [1062, 295] width 8 height 8
checkbox input "false"
click at [1086, 380] on button "Filter" at bounding box center [1084, 379] width 62 height 28
